Goal: Contribute content: Contribute content

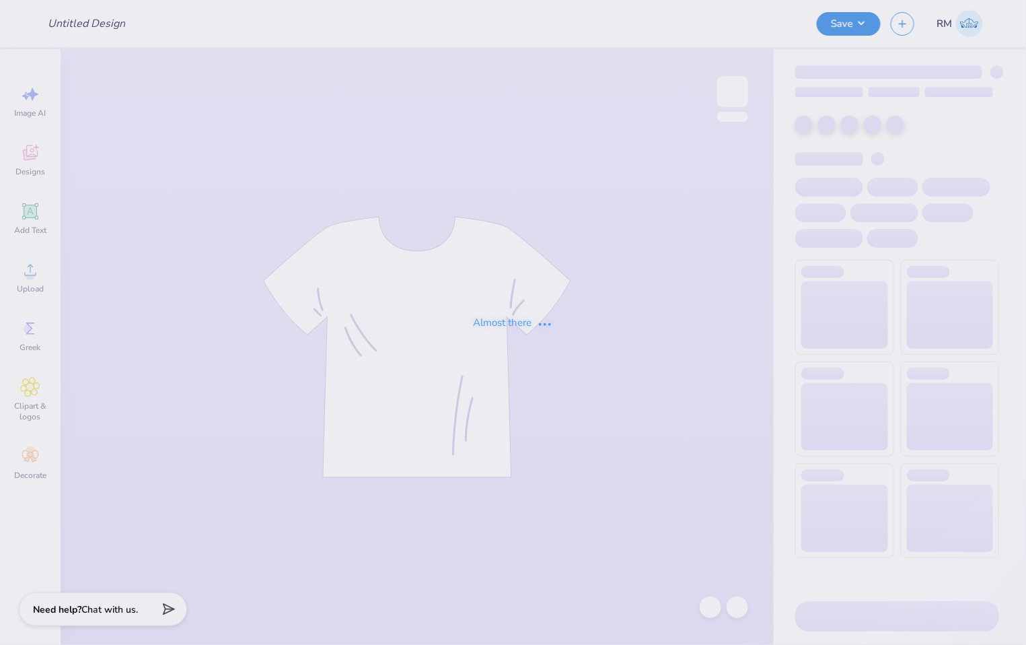
type input "Orchesis Dance Designs"
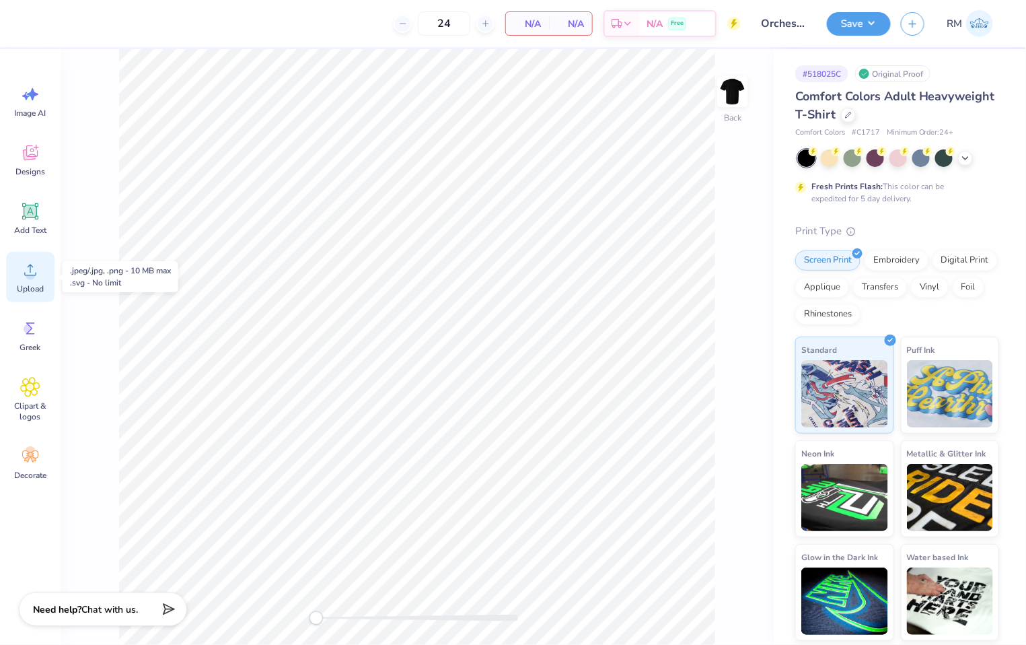
click at [31, 284] on span "Upload" at bounding box center [30, 288] width 27 height 11
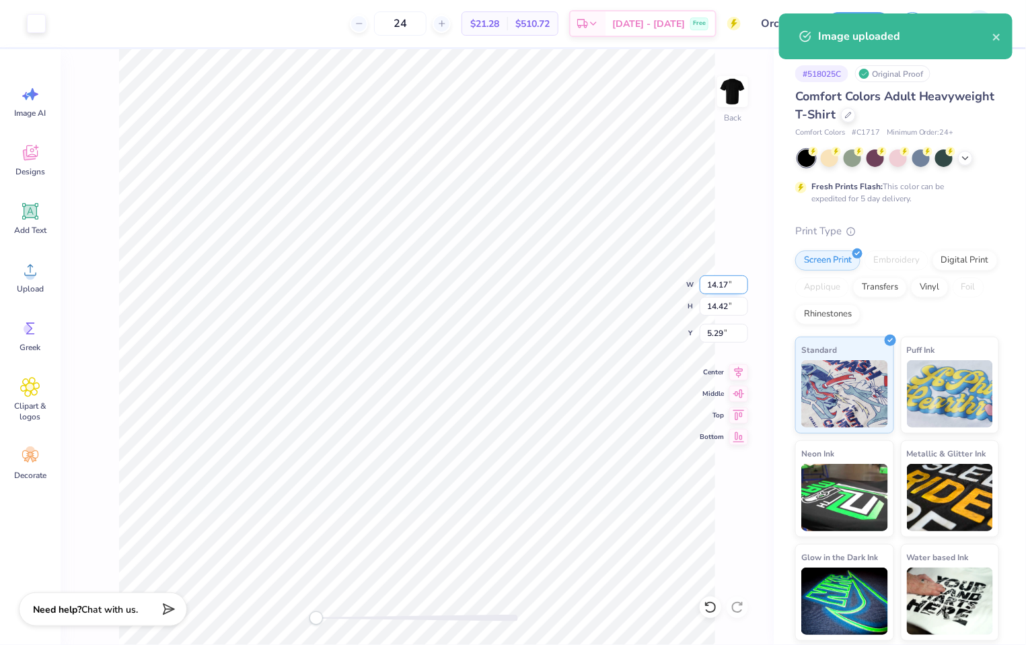
click at [717, 283] on input "14.17" at bounding box center [724, 284] width 48 height 19
click at [715, 340] on input "5.29" at bounding box center [724, 333] width 48 height 19
type input "12.00"
type input "12.20"
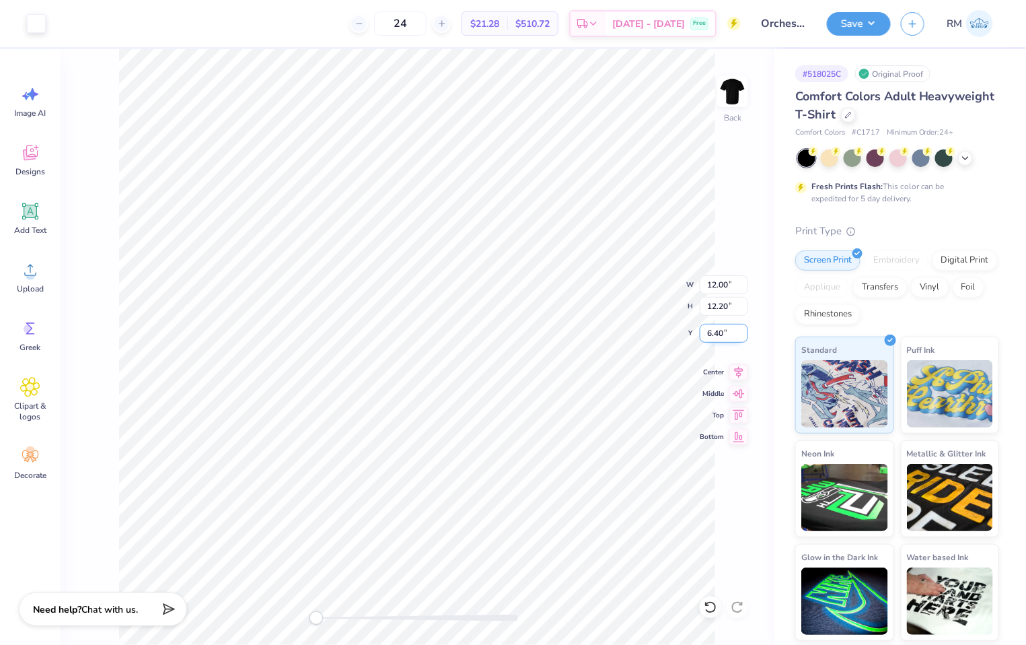
click at [715, 340] on input "6.40" at bounding box center [724, 333] width 48 height 19
type input "3"
click at [863, 23] on button "Save" at bounding box center [859, 22] width 64 height 24
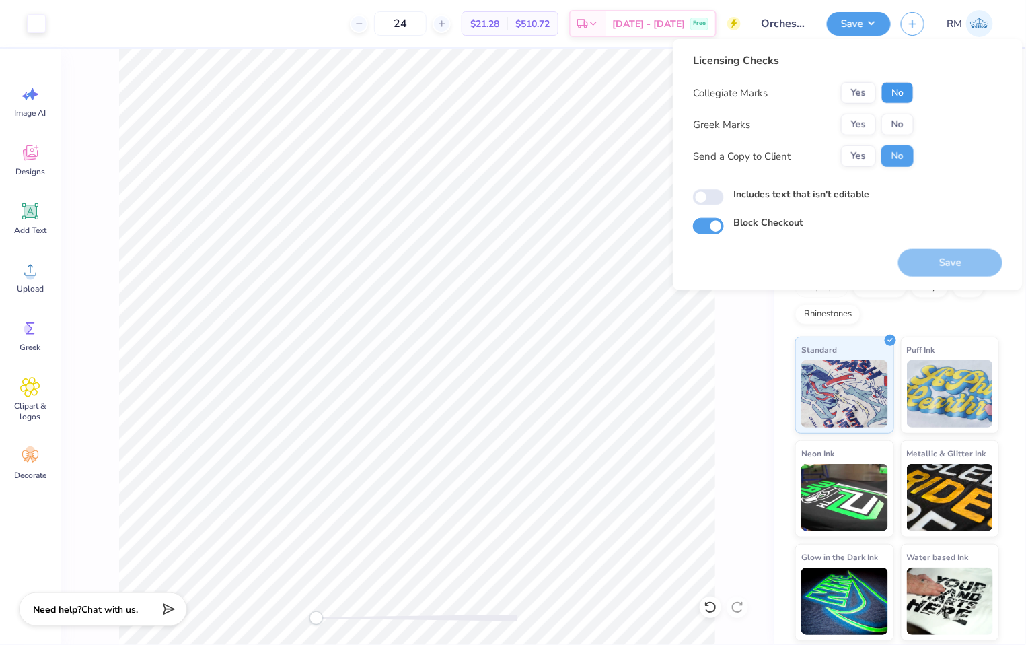
click at [910, 94] on button "No" at bounding box center [897, 93] width 32 height 22
click at [905, 116] on button "No" at bounding box center [897, 125] width 32 height 22
click at [862, 153] on button "Yes" at bounding box center [858, 156] width 35 height 22
click at [929, 268] on button "Save" at bounding box center [950, 263] width 104 height 28
